Goal: Complete application form

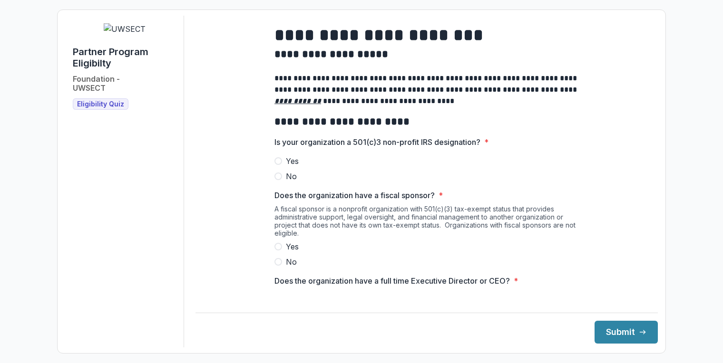
click at [278, 165] on span at bounding box center [278, 161] width 8 height 8
click at [275, 266] on span at bounding box center [278, 262] width 8 height 8
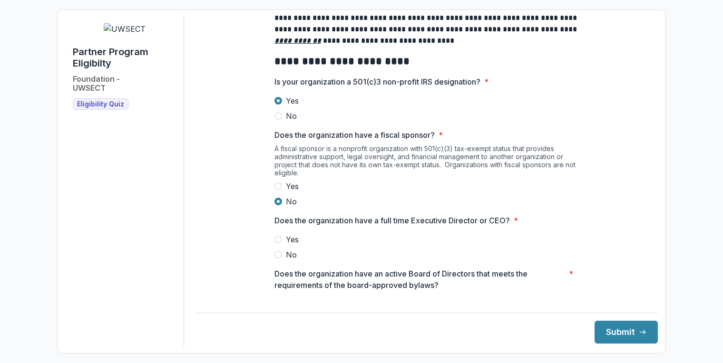
scroll to position [61, 0]
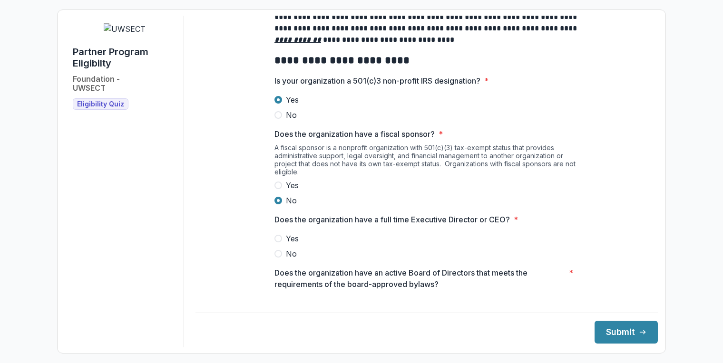
click at [294, 244] on span "Yes" at bounding box center [292, 238] width 13 height 11
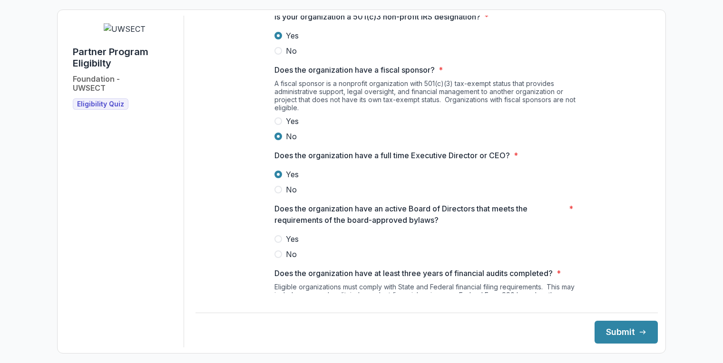
scroll to position [126, 0]
click at [294, 244] on span "Yes" at bounding box center [292, 237] width 13 height 11
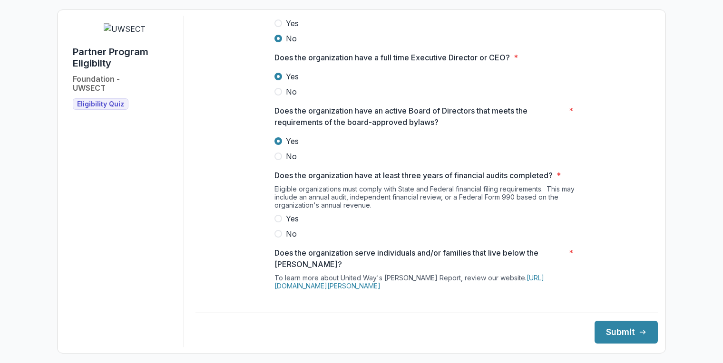
scroll to position [224, 0]
click at [280, 223] on label "Yes" at bounding box center [426, 217] width 304 height 11
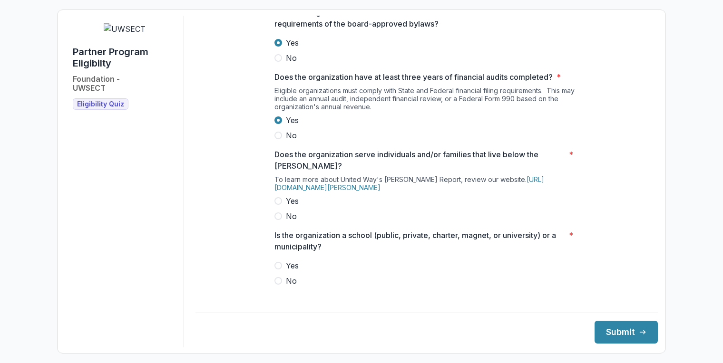
scroll to position [325, 0]
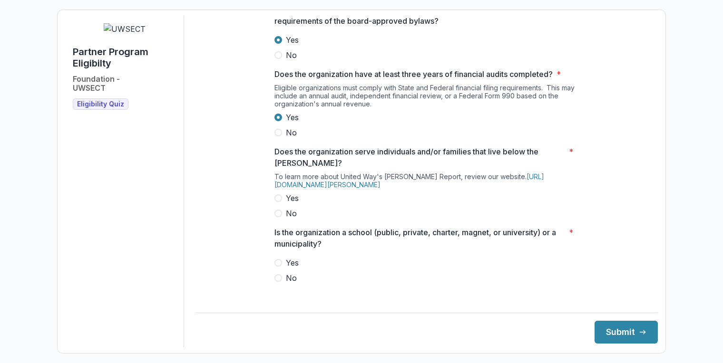
click at [276, 202] on span at bounding box center [278, 198] width 8 height 8
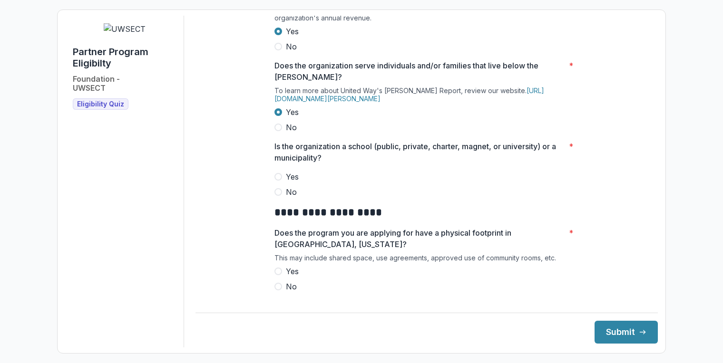
scroll to position [412, 0]
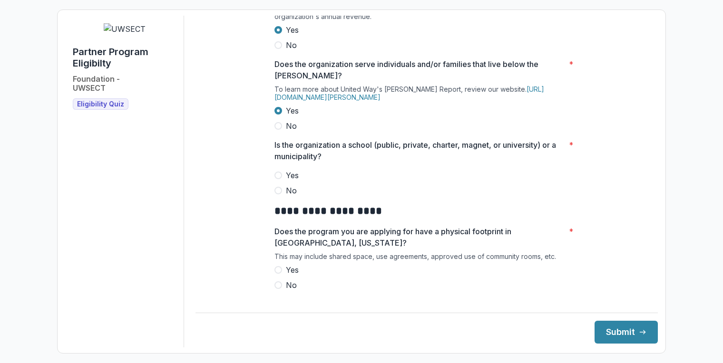
click at [277, 194] on span at bounding box center [278, 191] width 8 height 8
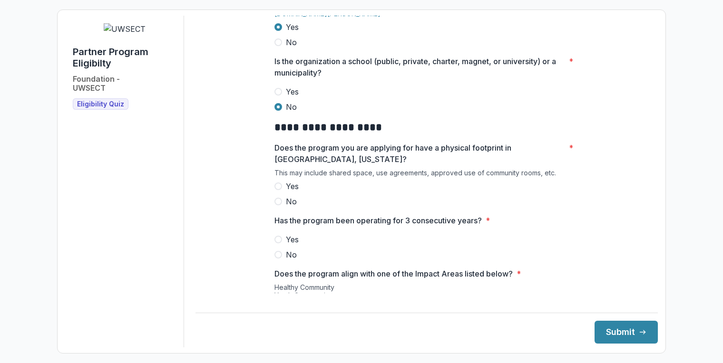
scroll to position [498, 0]
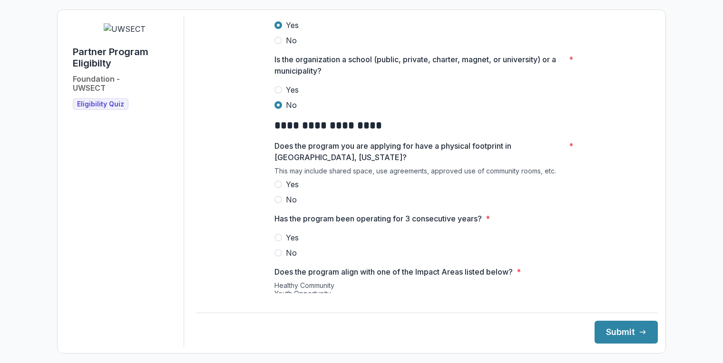
click at [280, 190] on label "Yes" at bounding box center [426, 184] width 304 height 11
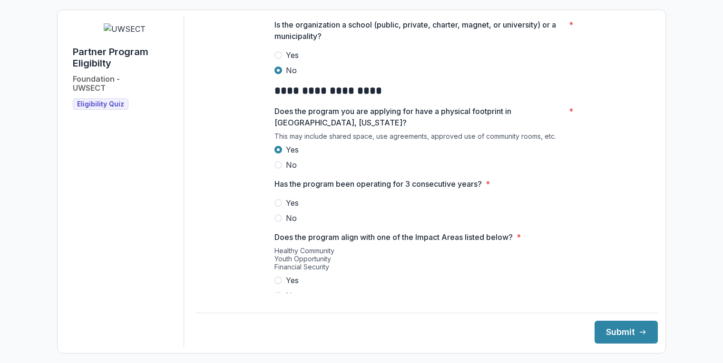
scroll to position [541, 0]
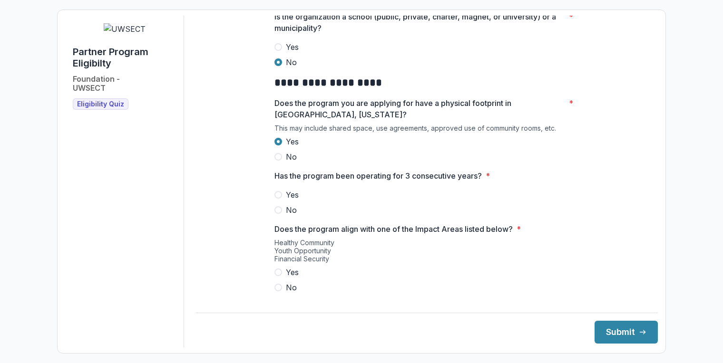
click at [277, 199] on span at bounding box center [278, 195] width 8 height 8
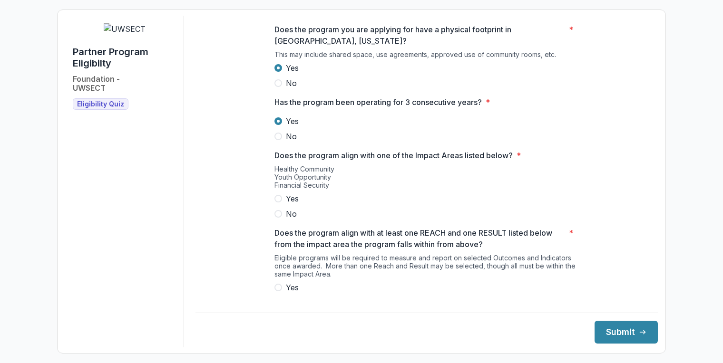
scroll to position [614, 0]
click at [279, 203] on span at bounding box center [278, 199] width 8 height 8
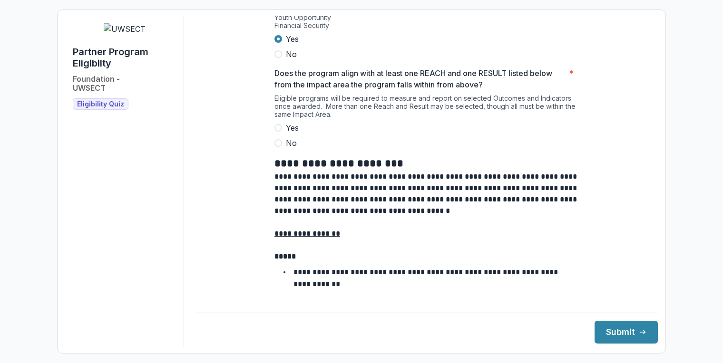
scroll to position [770, 0]
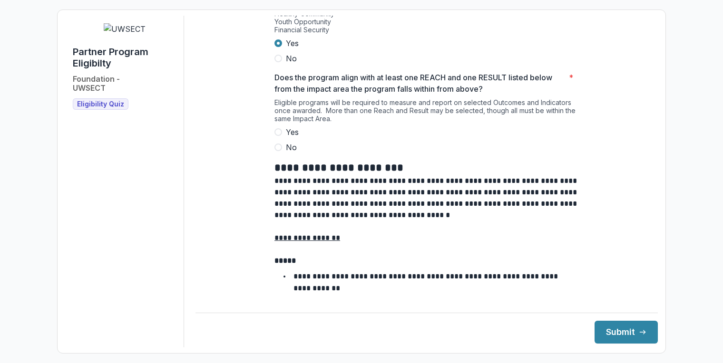
click at [277, 136] on span at bounding box center [278, 132] width 8 height 8
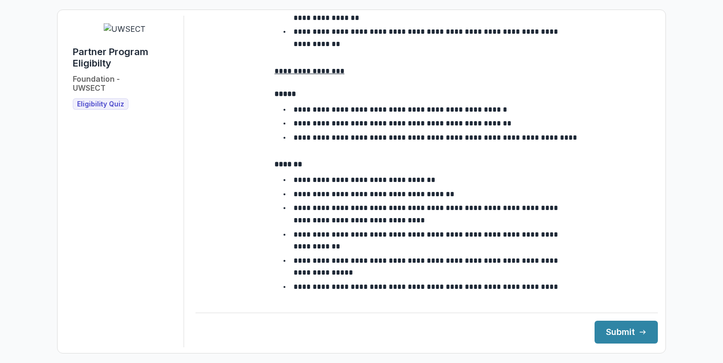
scroll to position [1697, 0]
click at [624, 335] on button "Submit" at bounding box center [625, 332] width 63 height 23
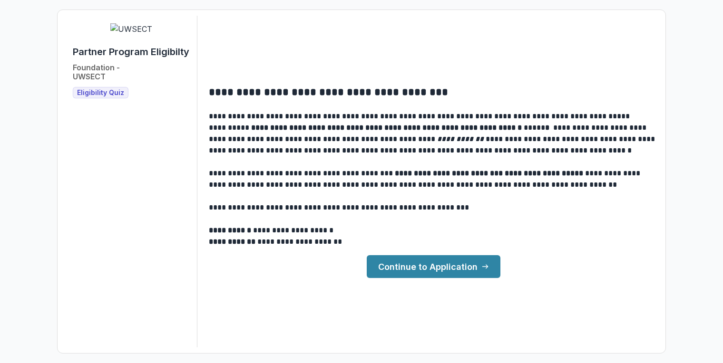
click at [427, 274] on link "Continue to Application" at bounding box center [434, 266] width 134 height 23
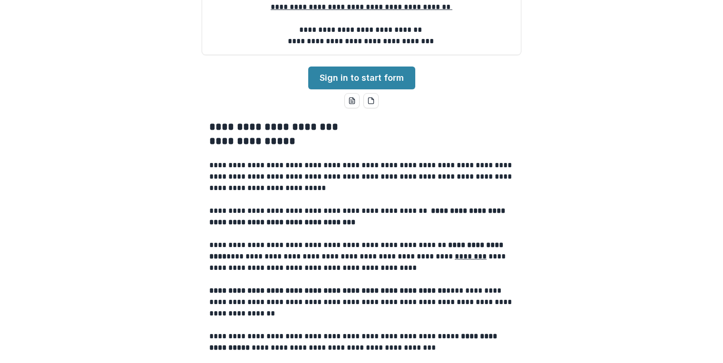
scroll to position [143, 0]
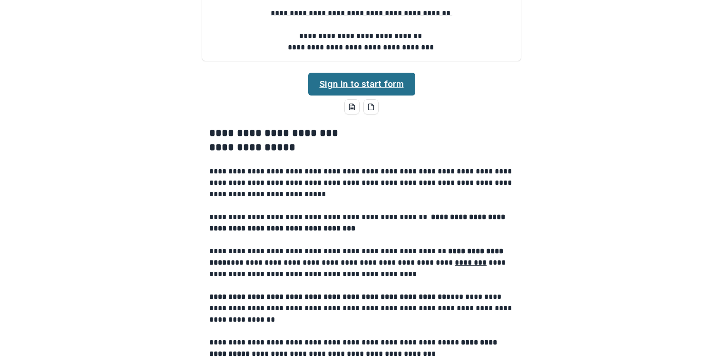
click at [358, 96] on link "Sign in to start form" at bounding box center [361, 84] width 107 height 23
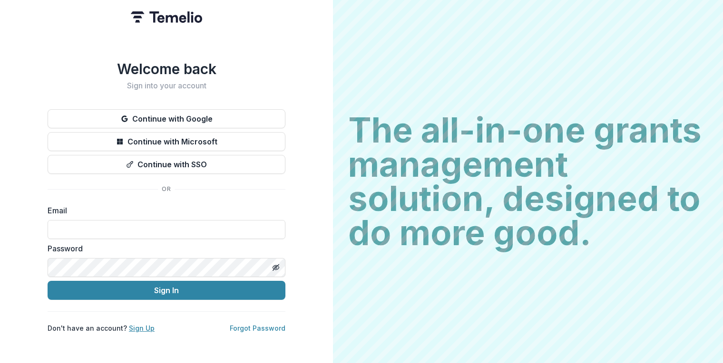
click at [136, 325] on link "Sign Up" at bounding box center [142, 328] width 26 height 8
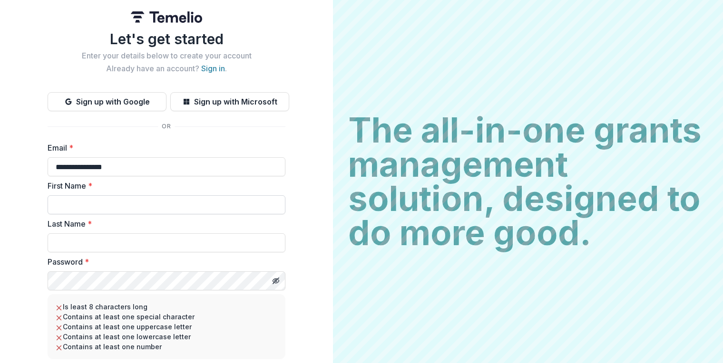
type input "**********"
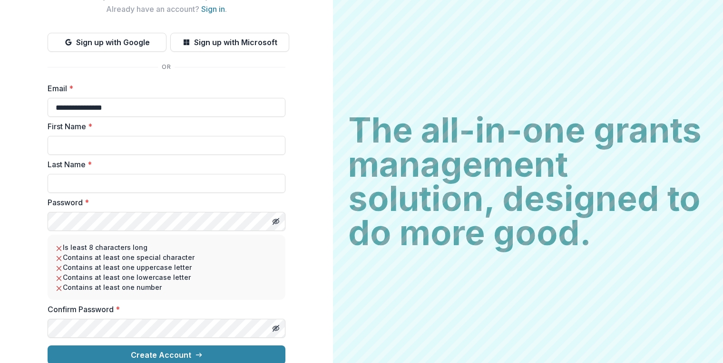
scroll to position [52, 0]
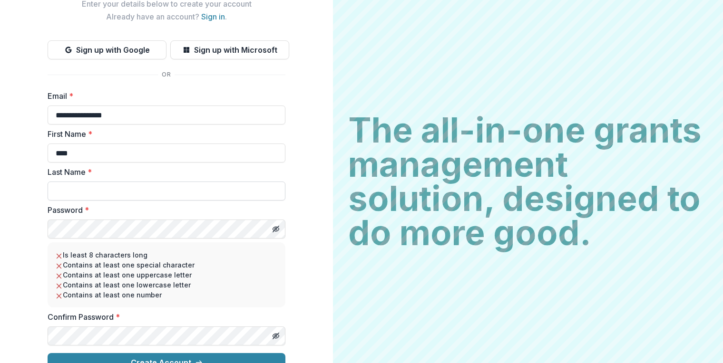
type input "****"
type input "**********"
click at [276, 231] on icon "Toggle password visibility" at bounding box center [277, 229] width 4 height 3
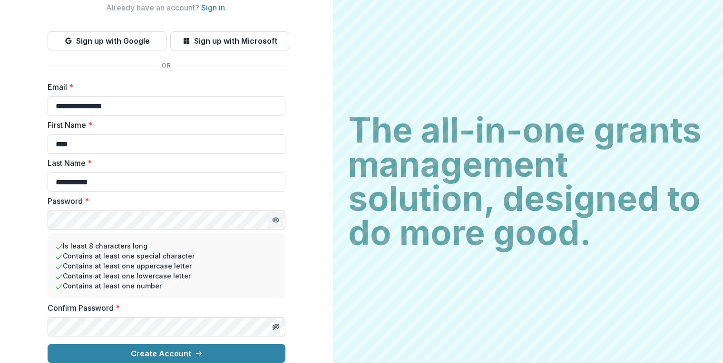
scroll to position [68, 0]
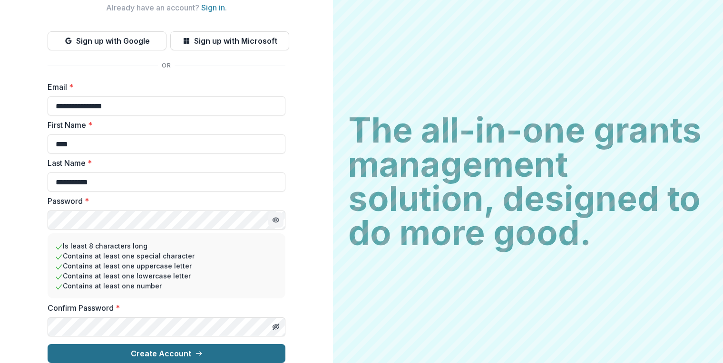
click at [204, 345] on button "Create Account" at bounding box center [167, 353] width 238 height 19
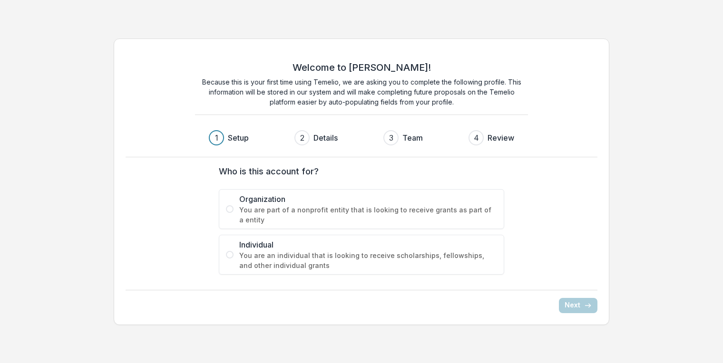
click at [230, 207] on span at bounding box center [230, 209] width 8 height 8
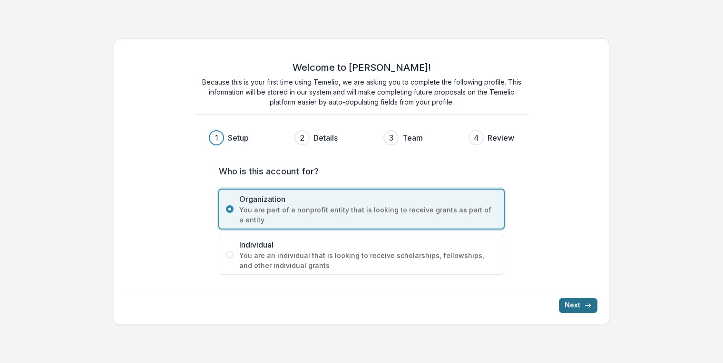
click at [571, 309] on button "Next" at bounding box center [578, 305] width 39 height 15
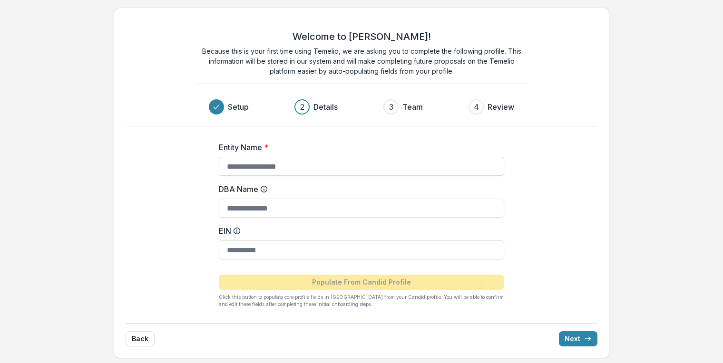
click at [352, 166] on input "Entity Name *" at bounding box center [361, 166] width 285 height 19
type input "**********"
click at [287, 249] on input "EIN" at bounding box center [361, 250] width 285 height 19
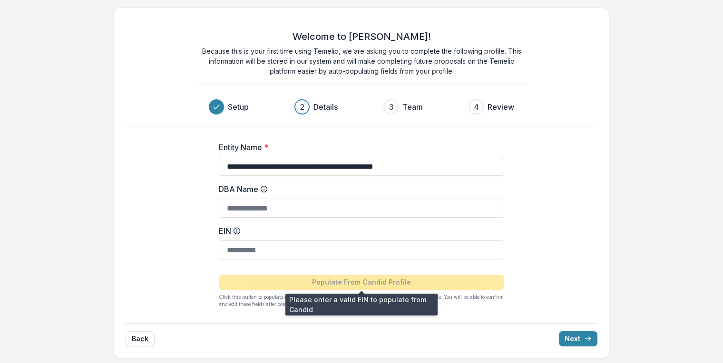
paste input "**********"
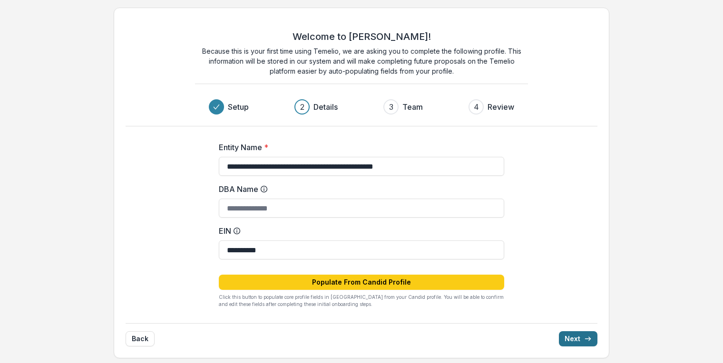
type input "**********"
click at [573, 338] on button "Next" at bounding box center [578, 338] width 39 height 15
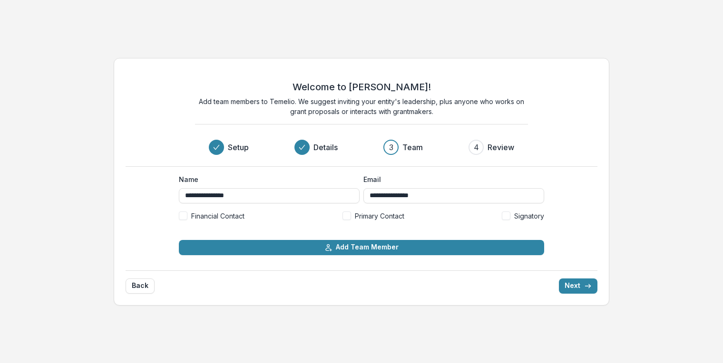
click at [302, 218] on div "Financial Contact Primary Contact Signatory" at bounding box center [361, 216] width 365 height 10
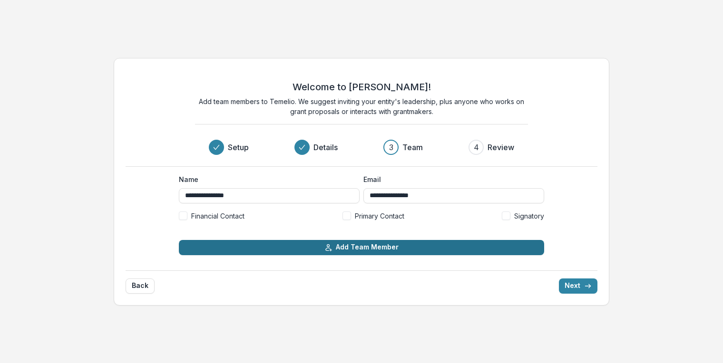
click at [308, 246] on button "Add Team Member" at bounding box center [361, 247] width 365 height 15
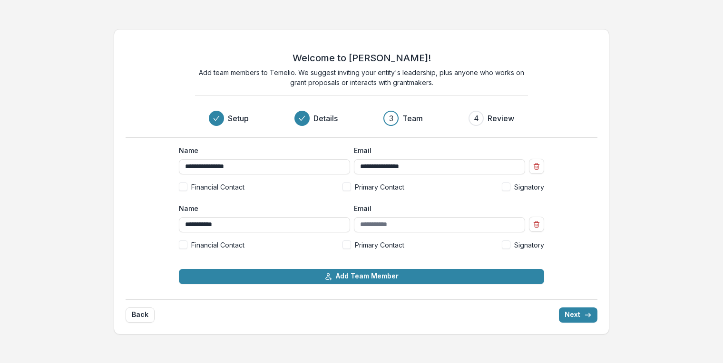
type input "**********"
click at [208, 244] on span "Financial Contact" at bounding box center [217, 245] width 53 height 10
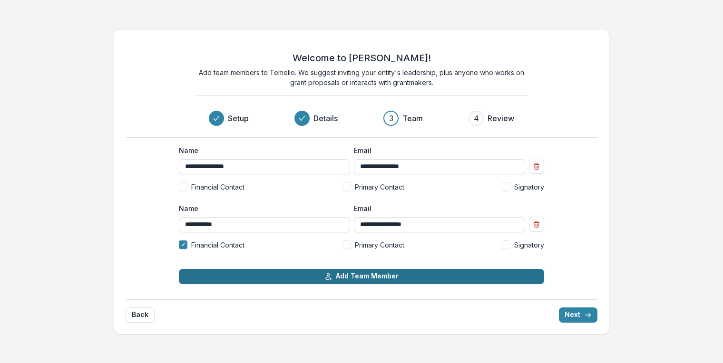
type input "**********"
click at [280, 276] on button "Add Team Member" at bounding box center [361, 276] width 365 height 15
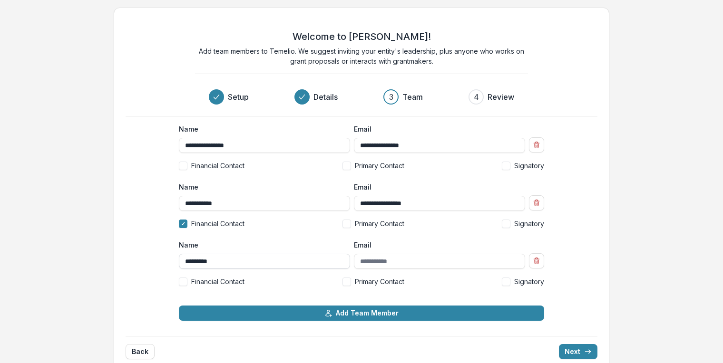
type input "*********"
type input "**********"
click at [347, 282] on span at bounding box center [346, 282] width 9 height 9
click at [509, 282] on span at bounding box center [506, 282] width 9 height 9
click at [510, 222] on label "Signatory" at bounding box center [523, 224] width 42 height 10
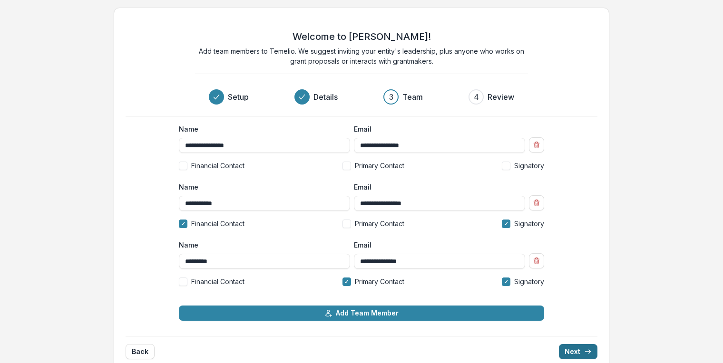
click at [570, 353] on button "Next" at bounding box center [578, 351] width 39 height 15
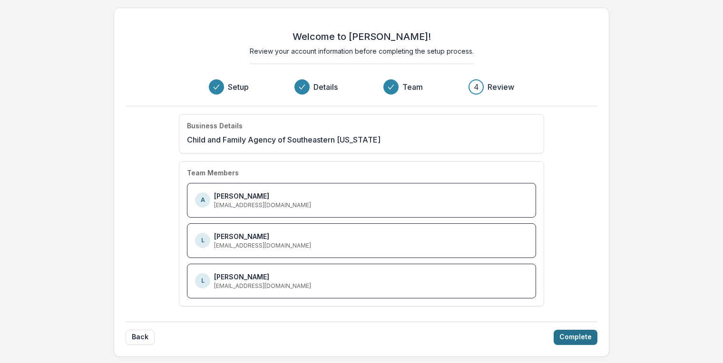
click at [576, 335] on button "Complete" at bounding box center [575, 337] width 44 height 15
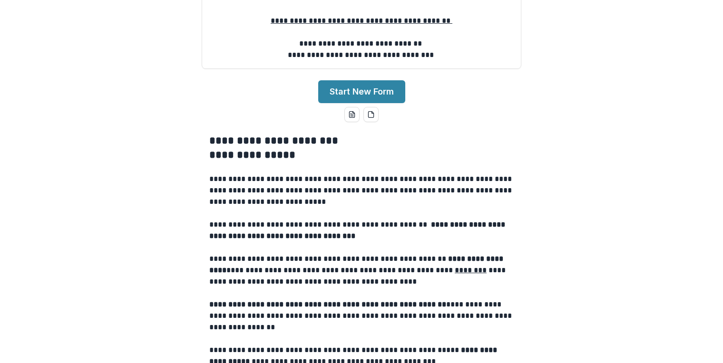
scroll to position [156, 0]
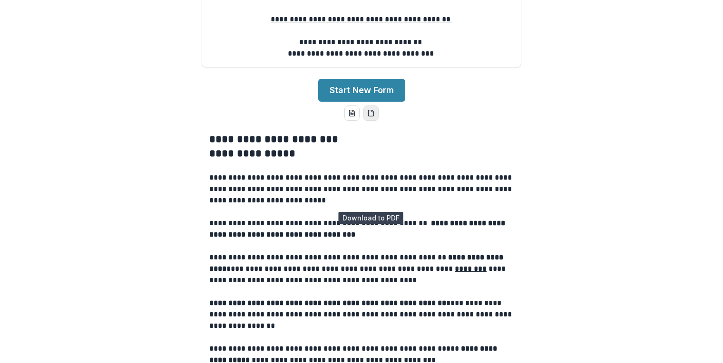
click at [370, 117] on icon "pdf-download" at bounding box center [371, 113] width 8 height 8
click at [350, 117] on icon "word-download" at bounding box center [352, 113] width 8 height 8
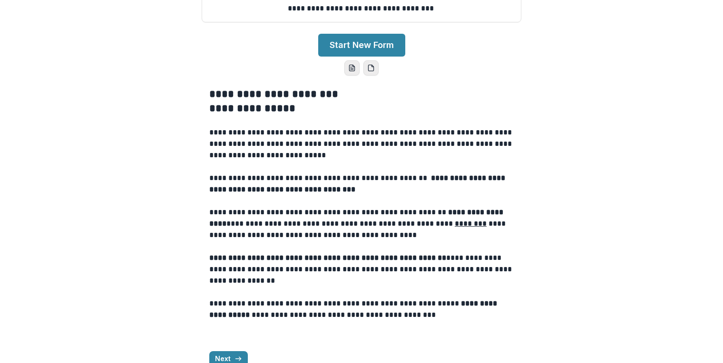
scroll to position [200, 0]
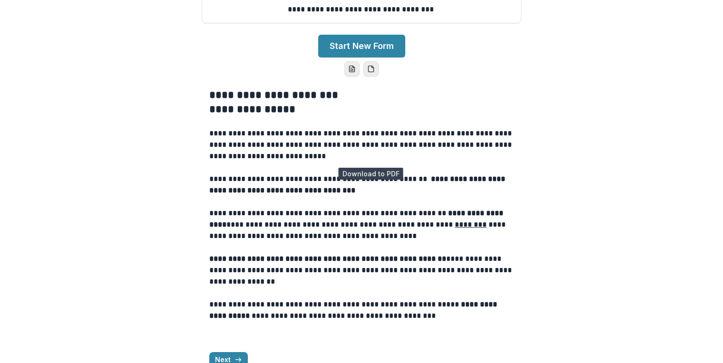
click at [372, 68] on icon "pdf-download" at bounding box center [373, 67] width 2 height 2
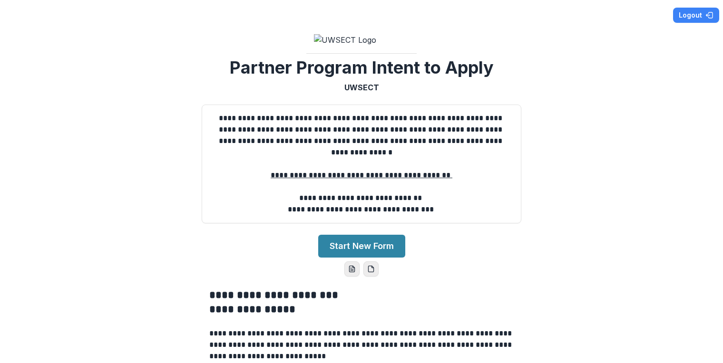
scroll to position [0, 0]
